Goal: Task Accomplishment & Management: Use online tool/utility

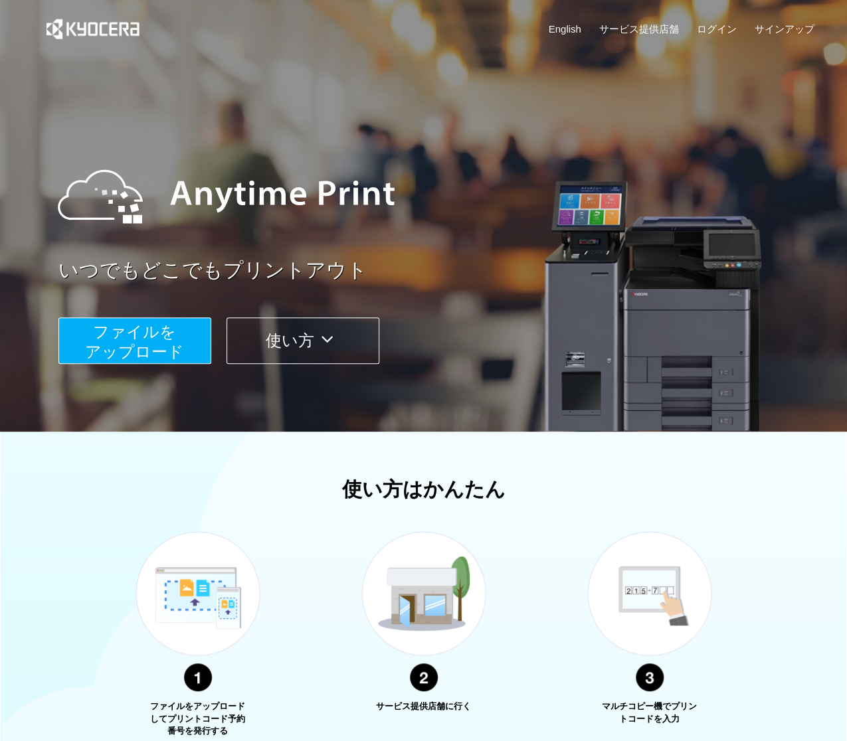
click at [39, 535] on div "使い方はかんたん ファイルをアップロードしてプリントコード予約番号を発行する サービス提供店舗に行く マルチコピー機でプリントコードを入力 今すぐ試してみる" at bounding box center [423, 651] width 847 height 346
click at [163, 327] on span "ファイルを ​​アップロード" at bounding box center [134, 342] width 99 height 38
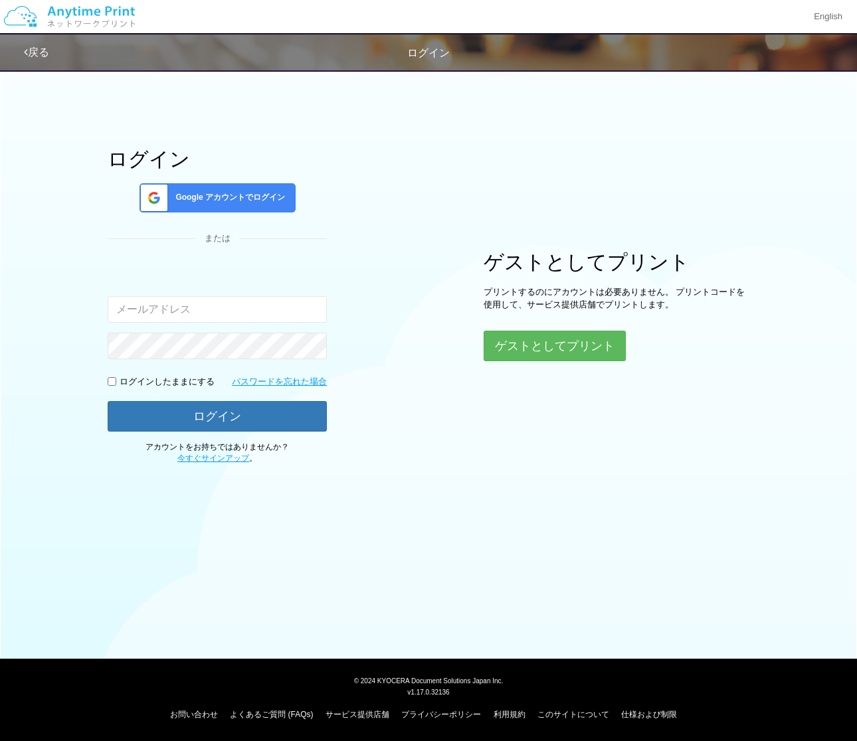
click at [250, 200] on span "Google アカウントでログイン" at bounding box center [227, 197] width 115 height 11
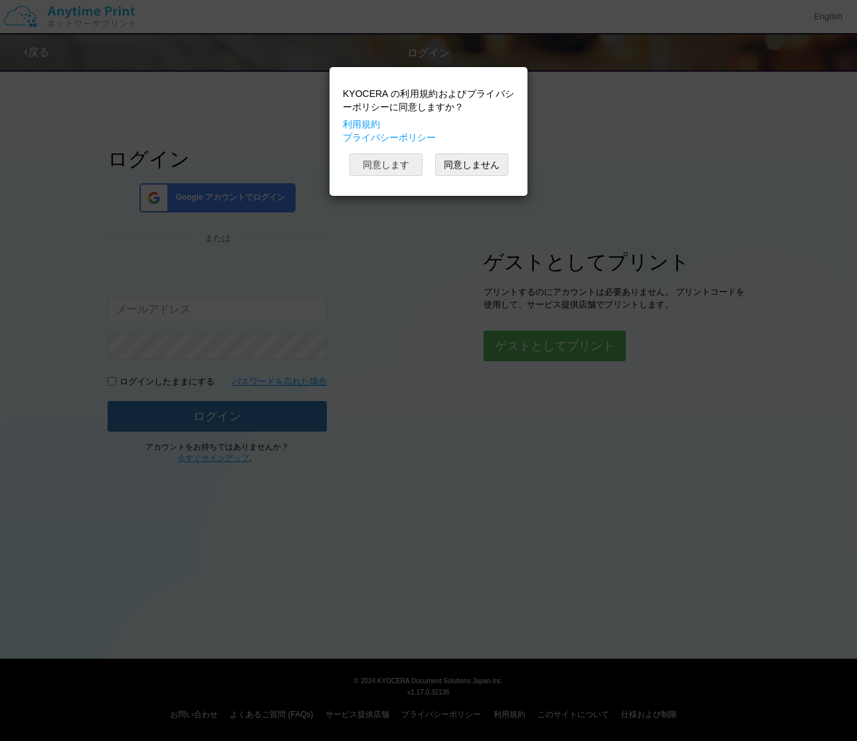
click at [389, 167] on button "同意します" at bounding box center [385, 164] width 73 height 23
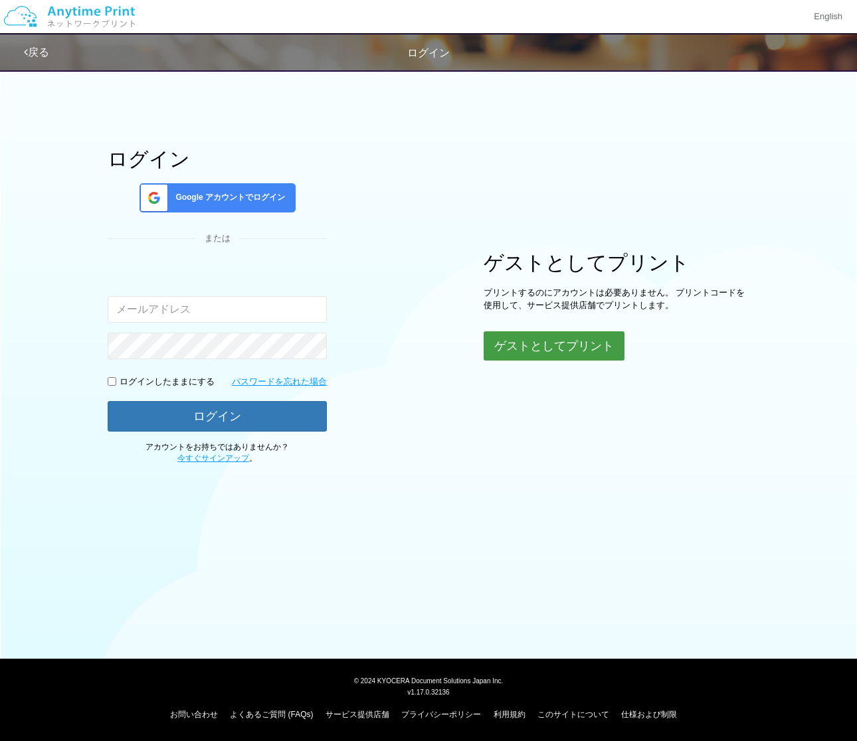
click at [576, 339] on button "ゲストとしてプリント" at bounding box center [553, 345] width 141 height 29
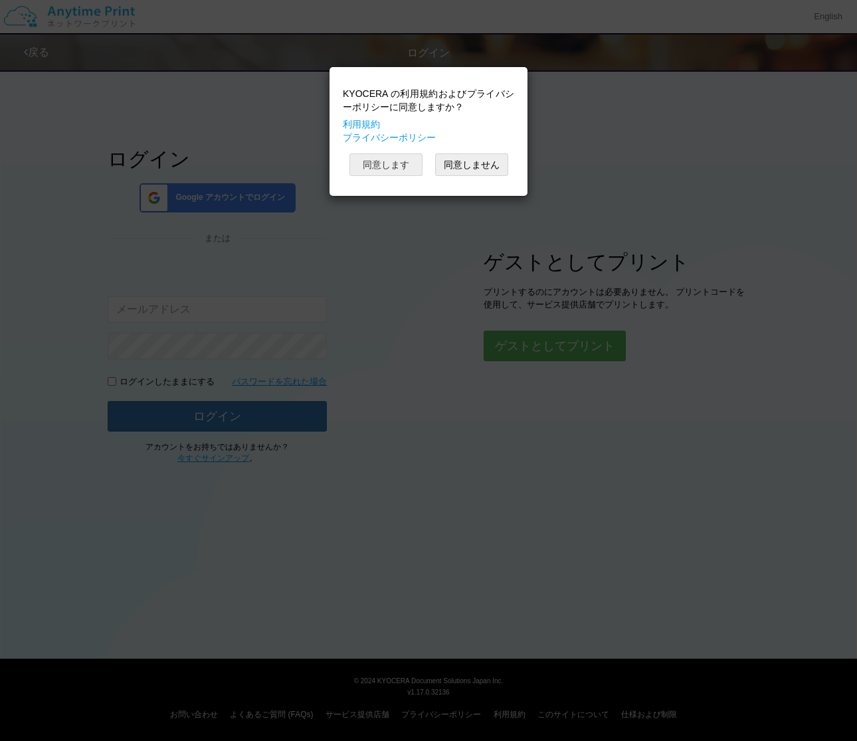
click at [392, 164] on button "同意します" at bounding box center [385, 164] width 73 height 23
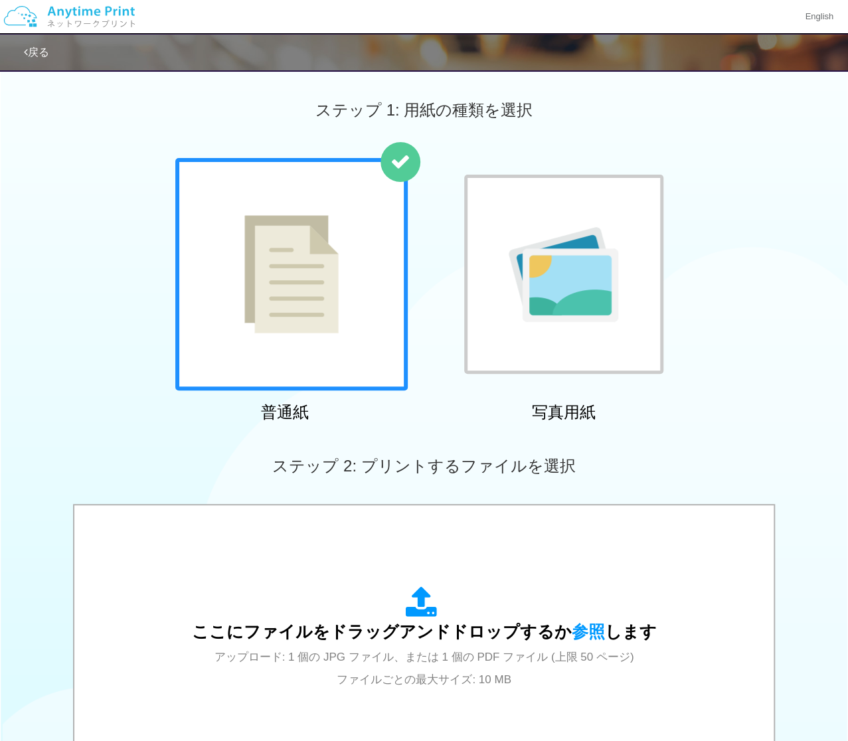
click at [827, 280] on div "普通紙 写真用紙" at bounding box center [424, 293] width 848 height 270
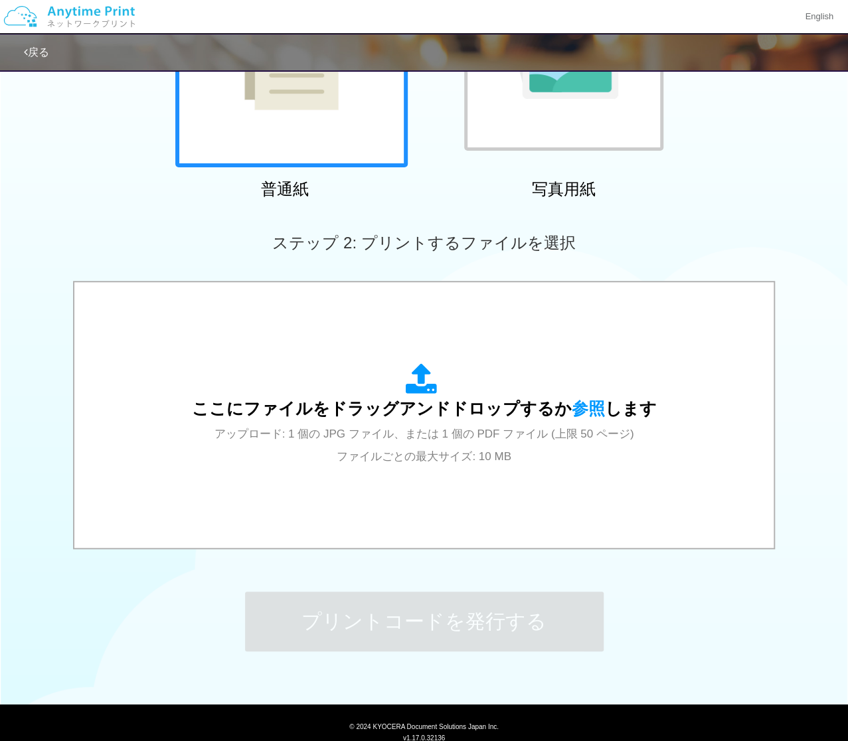
scroll to position [268, 0]
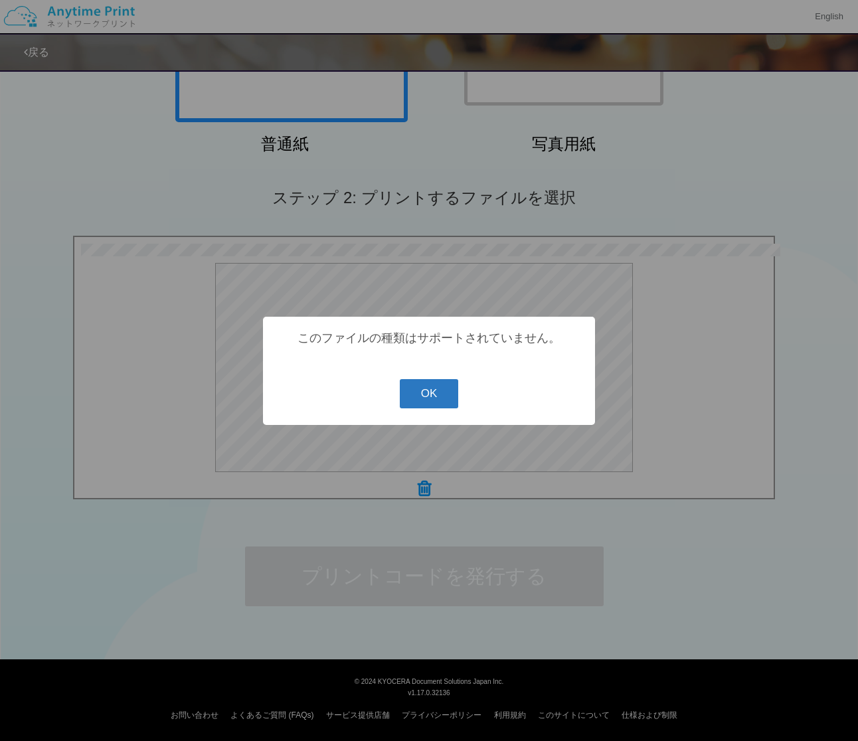
drag, startPoint x: 424, startPoint y: 408, endPoint x: 842, endPoint y: 404, distance: 418.4
click at [430, 408] on button "OK" at bounding box center [429, 393] width 59 height 29
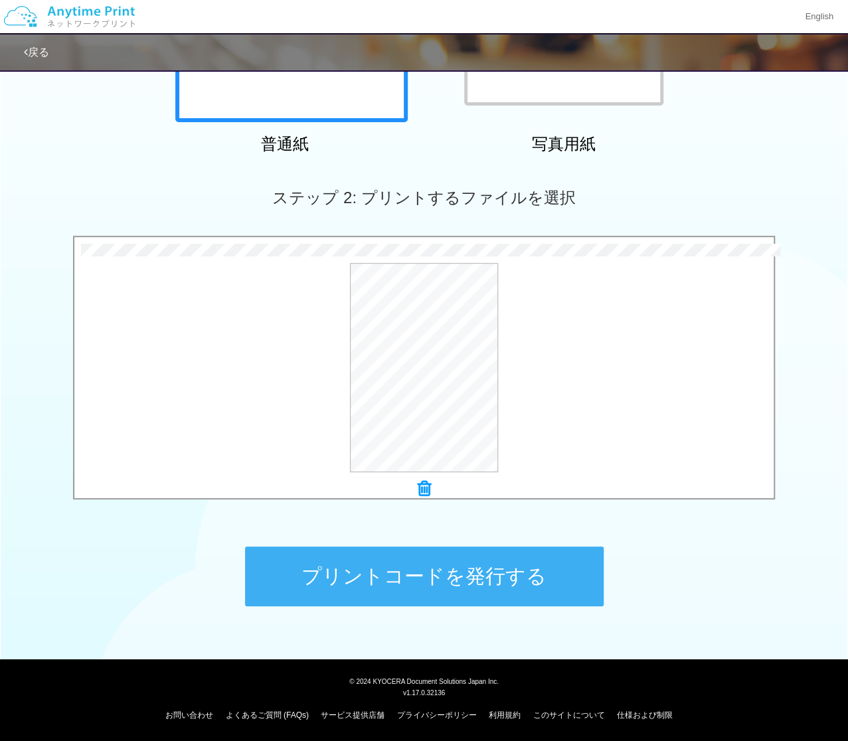
click at [410, 584] on button "プリントコードを発行する" at bounding box center [424, 577] width 359 height 60
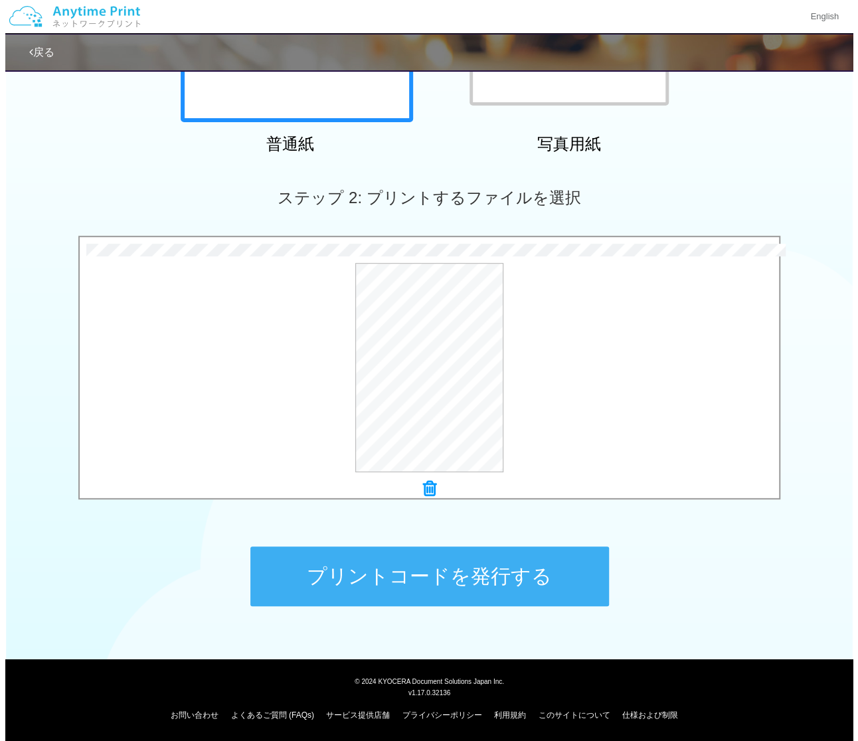
scroll to position [0, 0]
